Goal: Transaction & Acquisition: Purchase product/service

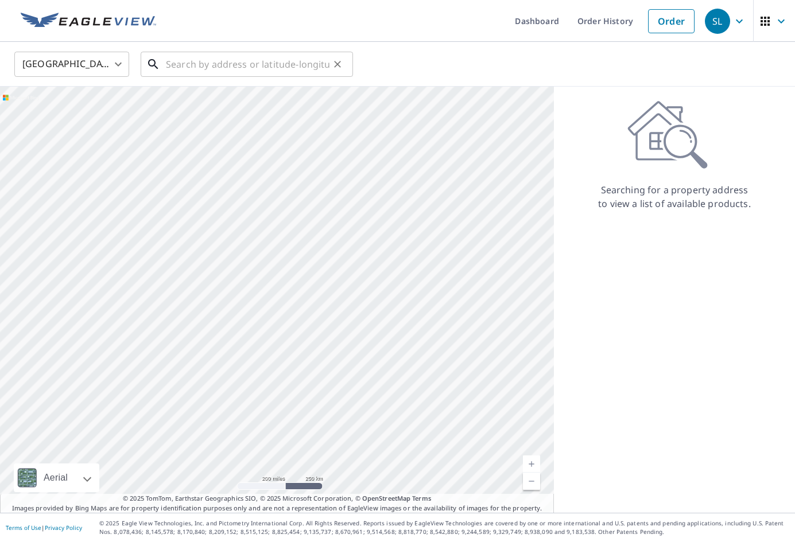
click at [224, 65] on input "text" at bounding box center [248, 64] width 164 height 32
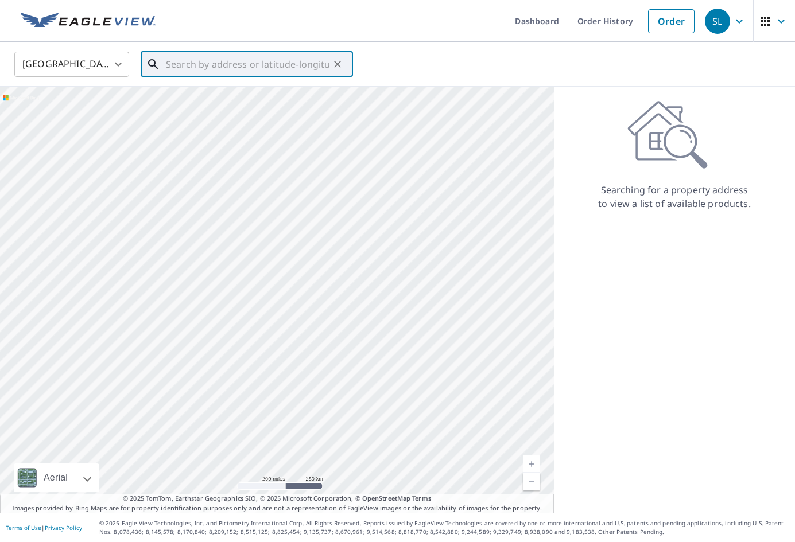
paste input "33125"
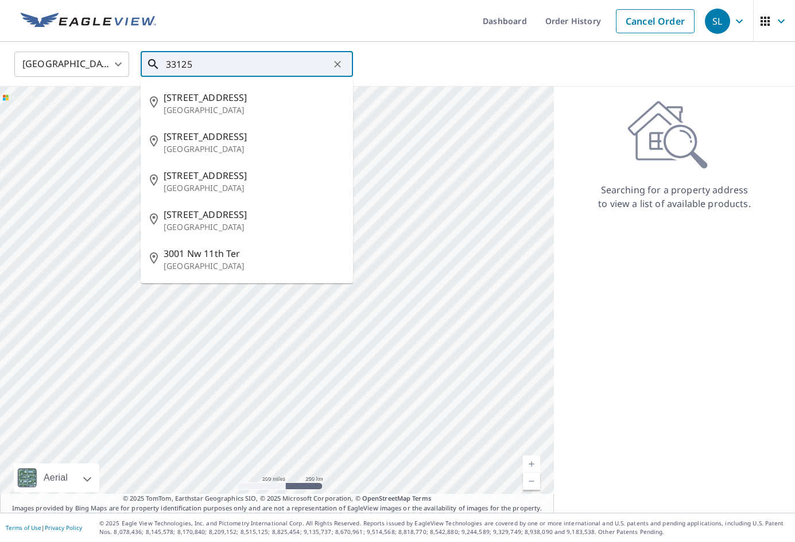
click at [166, 65] on input "33125" at bounding box center [248, 64] width 164 height 32
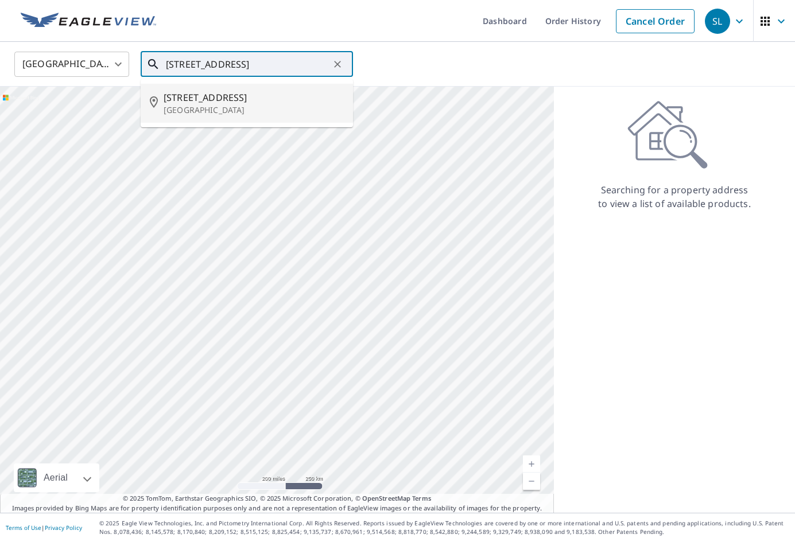
click at [200, 106] on p "[GEOGRAPHIC_DATA]" at bounding box center [254, 109] width 180 height 11
type input "[STREET_ADDRESS]"
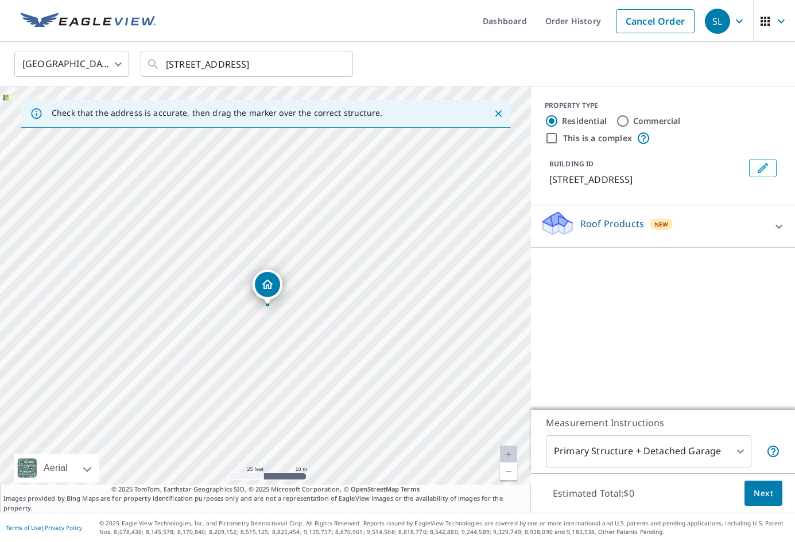
drag, startPoint x: 274, startPoint y: 289, endPoint x: 285, endPoint y: 305, distance: 19.9
click at [285, 305] on div "[STREET_ADDRESS]" at bounding box center [265, 300] width 531 height 426
click at [500, 111] on icon "Close" at bounding box center [498, 113] width 7 height 7
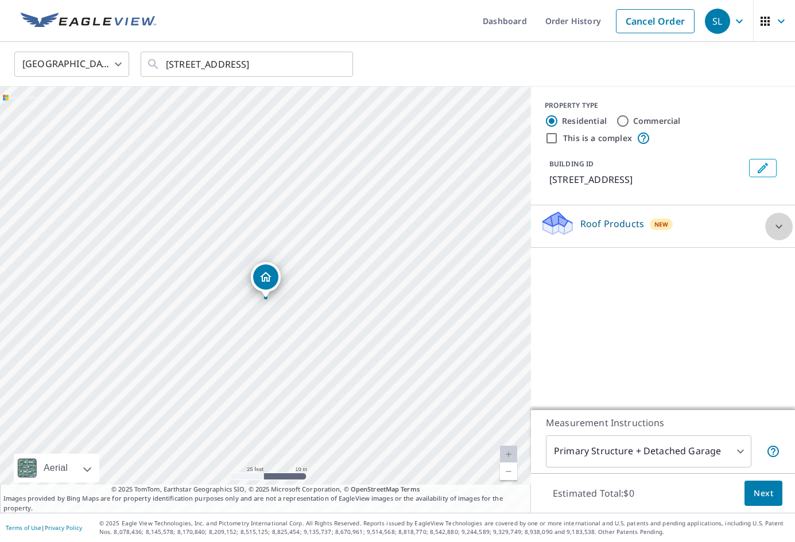
click at [779, 226] on icon at bounding box center [778, 226] width 7 height 4
click at [644, 322] on div "PROPERTY TYPE Residential Commercial This is a complex BUILDING ID [STREET_ADDR…" at bounding box center [663, 248] width 264 height 323
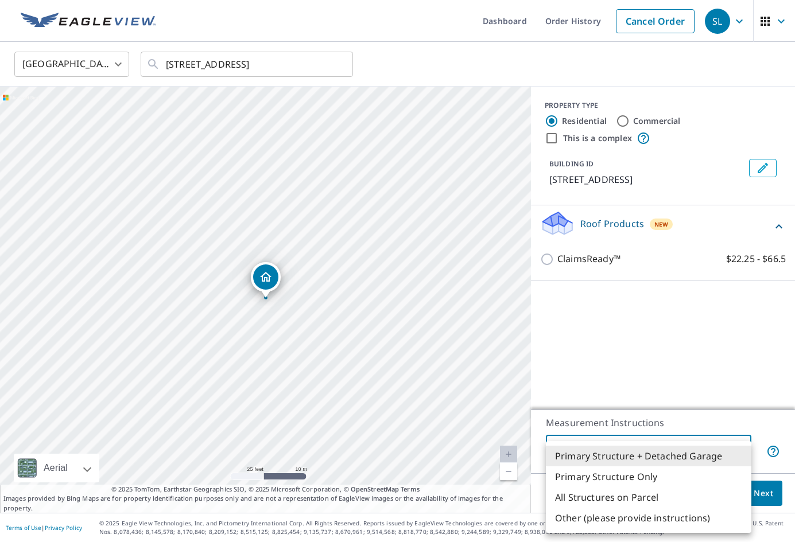
click at [740, 451] on body "SL SL Dashboard Order History Cancel Order SL [GEOGRAPHIC_DATA] [GEOGRAPHIC_DAT…" at bounding box center [397, 271] width 795 height 542
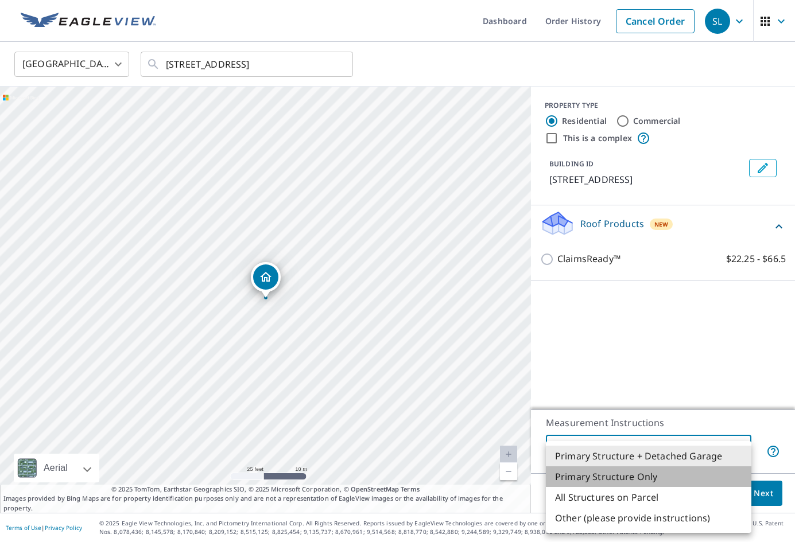
click at [603, 478] on li "Primary Structure Only" at bounding box center [648, 477] width 205 height 21
type input "2"
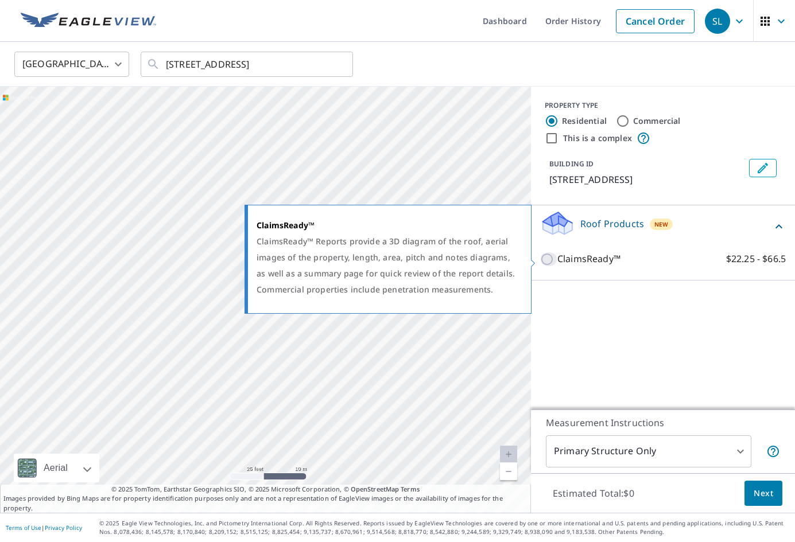
click at [547, 258] on input "ClaimsReady™ $22.25 - $66.5" at bounding box center [548, 260] width 17 height 14
checkbox input "true"
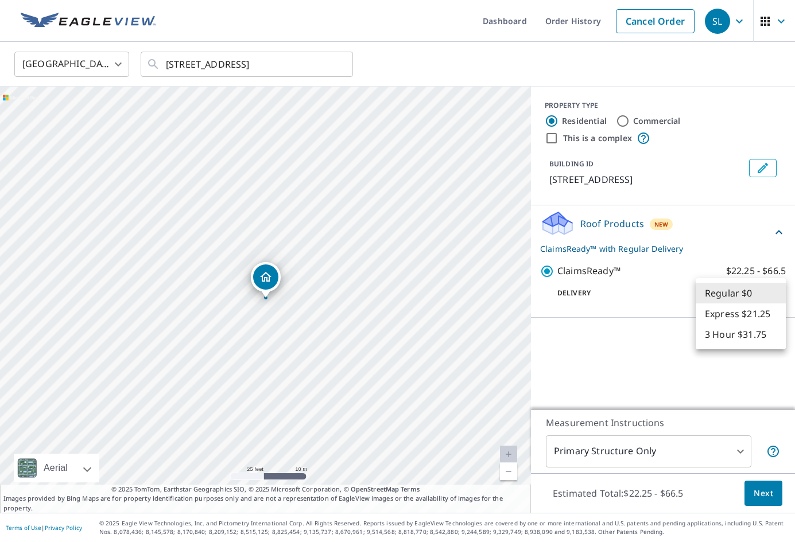
click at [776, 289] on body "SL SL Dashboard Order History Cancel Order SL [GEOGRAPHIC_DATA] [GEOGRAPHIC_DAT…" at bounding box center [397, 271] width 795 height 542
click at [606, 356] on div at bounding box center [397, 271] width 795 height 542
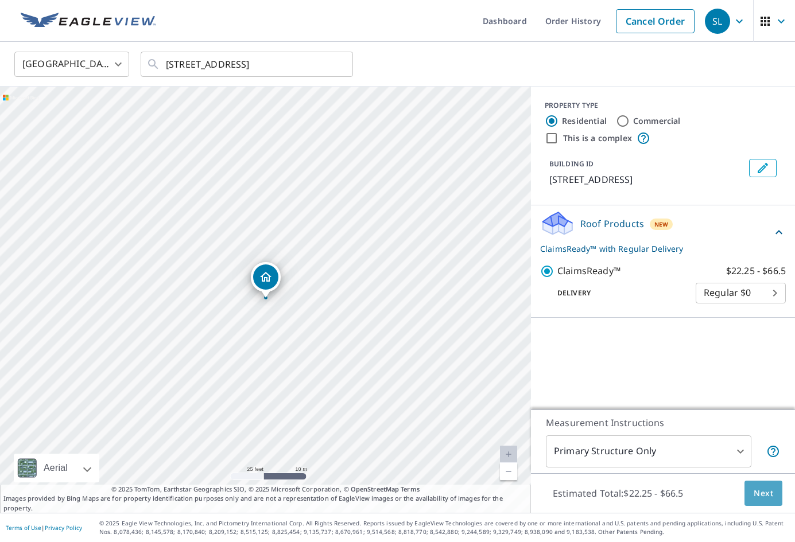
click at [763, 494] on span "Next" at bounding box center [764, 494] width 20 height 14
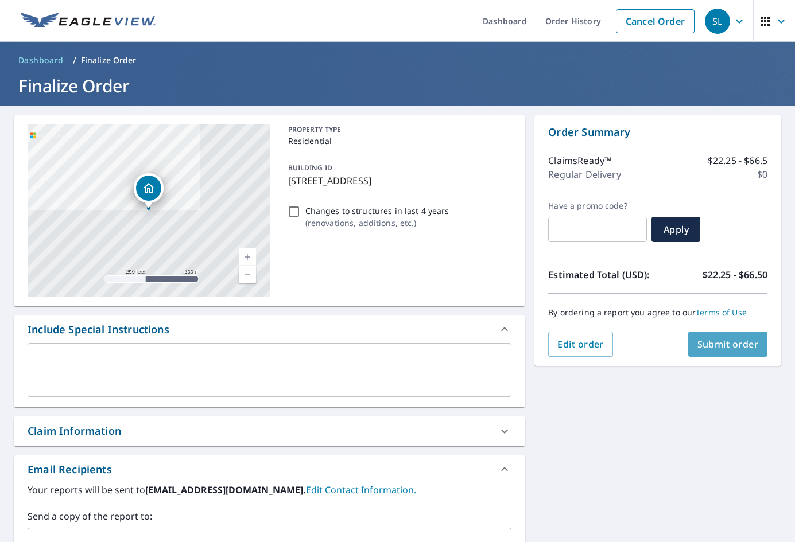
click at [720, 348] on span "Submit order" at bounding box center [727, 344] width 61 height 13
